Goal: Transaction & Acquisition: Purchase product/service

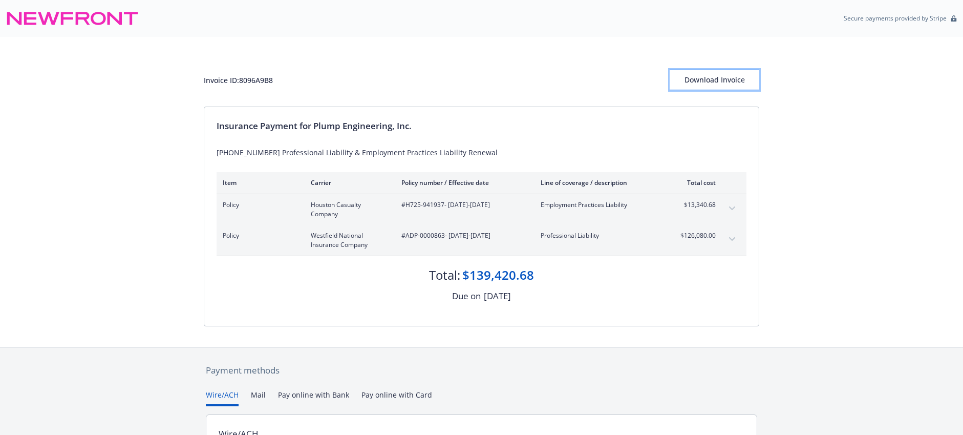
click at [730, 79] on div "Download Invoice" at bounding box center [715, 79] width 90 height 19
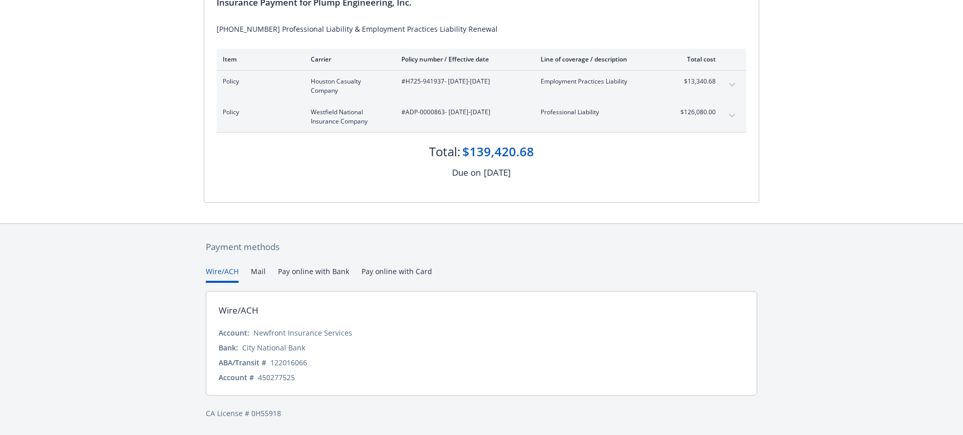
click at [304, 272] on button "Pay online with Bank" at bounding box center [313, 274] width 71 height 17
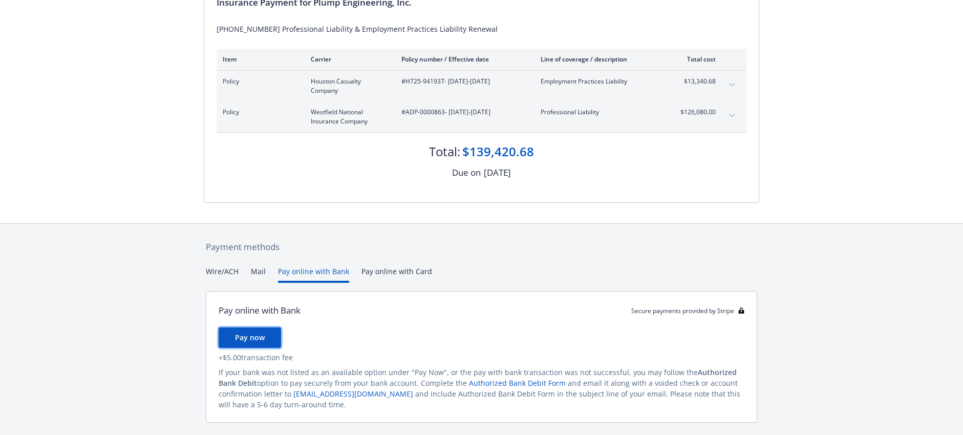
click at [266, 332] on button "Pay now" at bounding box center [250, 337] width 62 height 20
